Goal: Complete application form

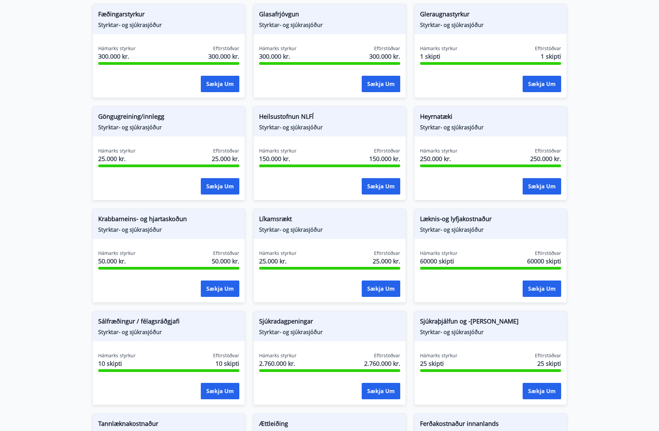
scroll to position [239, 0]
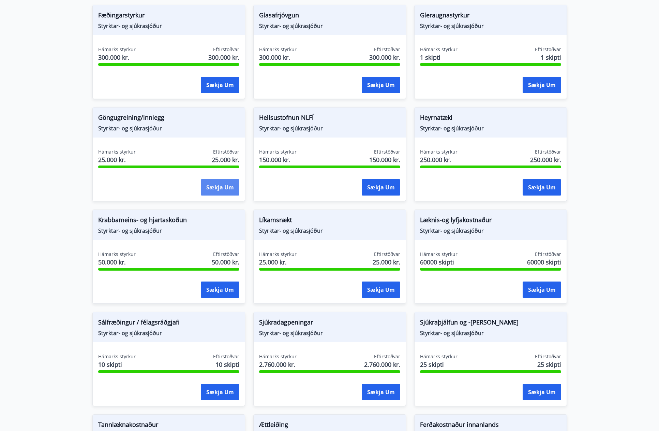
click at [212, 184] on button "Sækja um" at bounding box center [220, 187] width 39 height 16
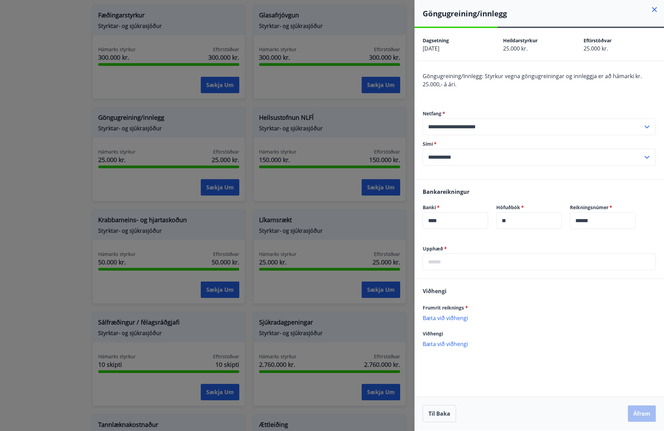
click at [444, 263] on input "text" at bounding box center [539, 261] width 233 height 17
type input "*****"
click at [454, 320] on p "Bæta við viðhengi" at bounding box center [539, 317] width 233 height 7
click at [646, 412] on button "Áfram" at bounding box center [642, 413] width 28 height 16
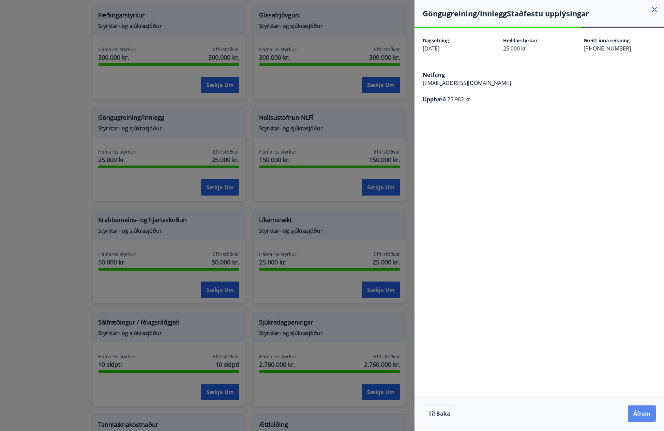
click at [643, 414] on button "Áfram" at bounding box center [642, 413] width 28 height 16
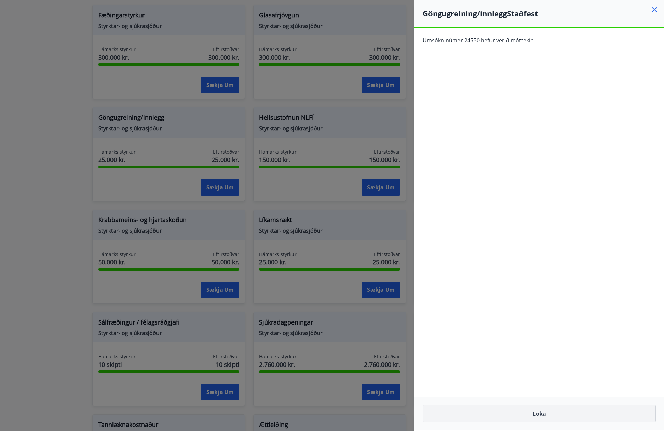
click at [554, 415] on button "Loka" at bounding box center [539, 413] width 233 height 17
